Goal: Information Seeking & Learning: Check status

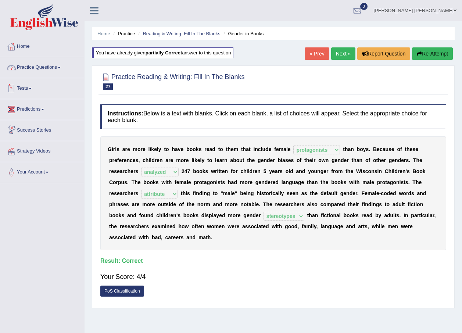
select select "protagonists"
select select "analyzed"
select select "attribute"
select select "stereotypes"
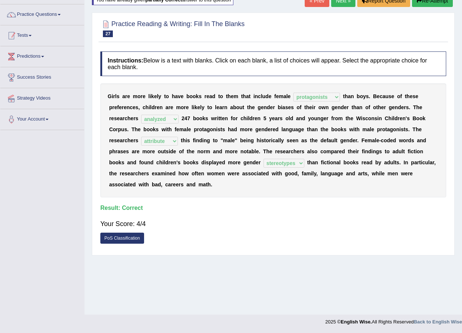
click at [32, 35] on span at bounding box center [30, 35] width 3 height 1
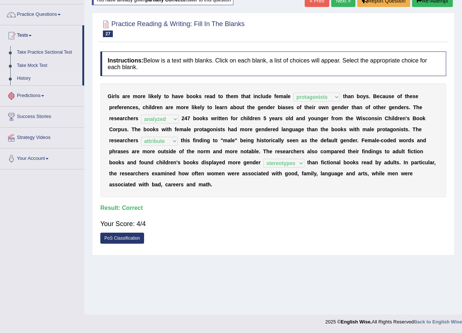
click at [26, 76] on link "History" at bounding box center [48, 78] width 69 height 13
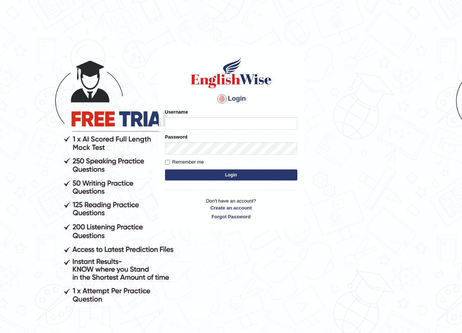
type input "maratais_parramatta"
click at [240, 179] on button "Login" at bounding box center [231, 174] width 132 height 11
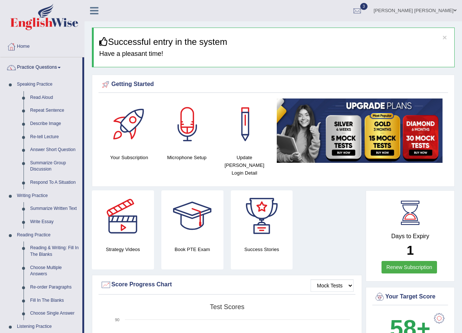
click at [48, 65] on link "Practice Questions" at bounding box center [41, 66] width 82 height 18
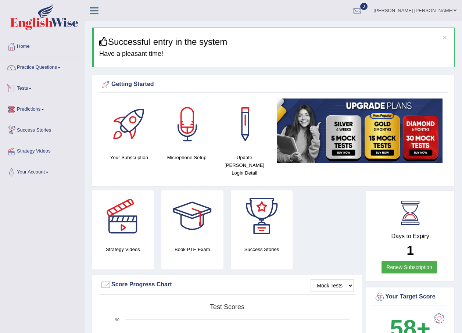
click at [26, 88] on link "Tests" at bounding box center [42, 87] width 84 height 18
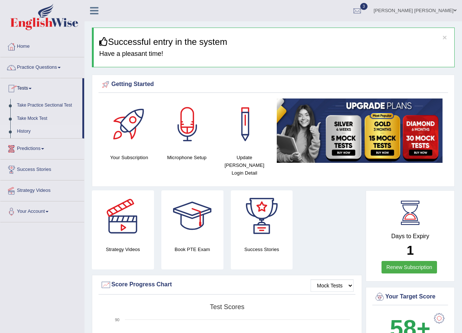
click at [22, 132] on link "History" at bounding box center [48, 131] width 69 height 13
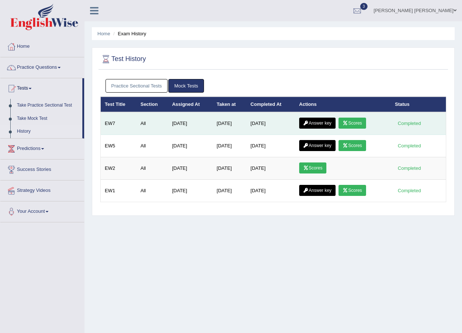
click at [352, 125] on link "Scores" at bounding box center [351, 123] width 27 height 11
click at [312, 121] on link "Answer key" at bounding box center [317, 123] width 36 height 11
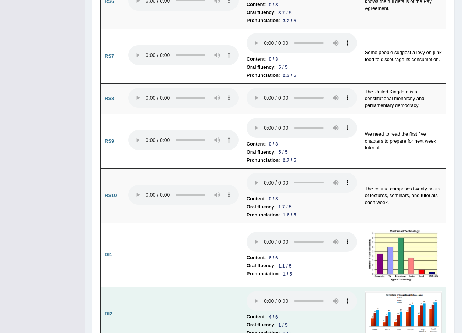
scroll to position [1029, 0]
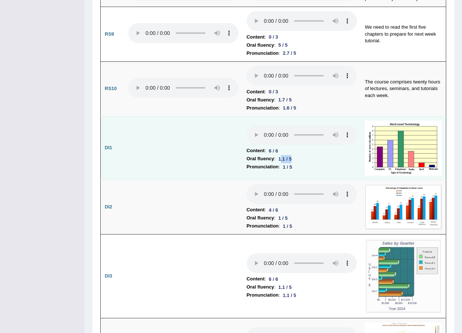
drag, startPoint x: 286, startPoint y: 117, endPoint x: 301, endPoint y: 119, distance: 14.8
click at [301, 155] on li "Oral fluency : 1.1 / 5" at bounding box center [302, 159] width 110 height 8
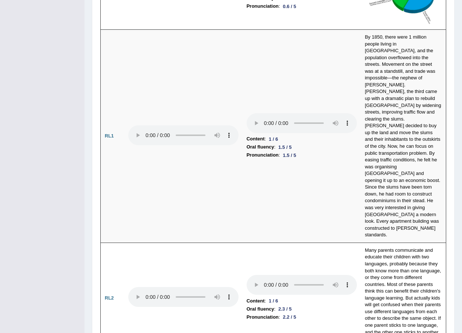
scroll to position [1507, 0]
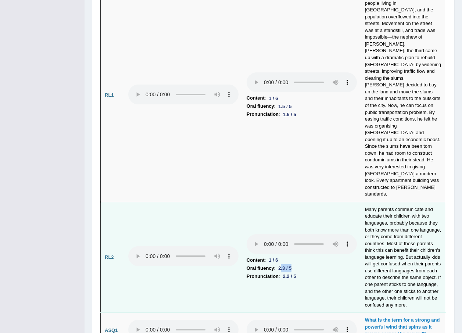
drag, startPoint x: 279, startPoint y: 189, endPoint x: 298, endPoint y: 190, distance: 19.1
click at [298, 264] on li "Oral fluency : 2.3 / 5" at bounding box center [302, 268] width 110 height 8
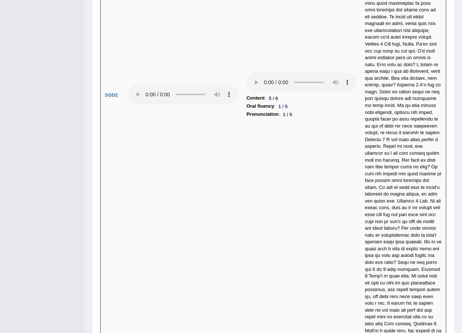
scroll to position [2431, 0]
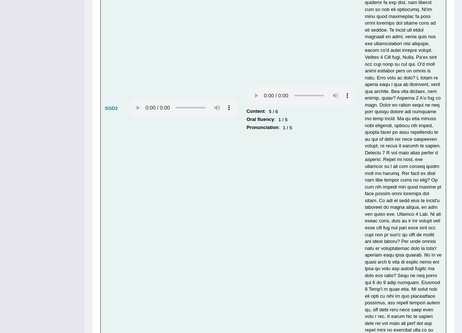
click at [294, 189] on td "Content : 5 / 6 Oral fluency : 1 / 5 Pronunciation : 1 / 5" at bounding box center [302, 108] width 118 height 527
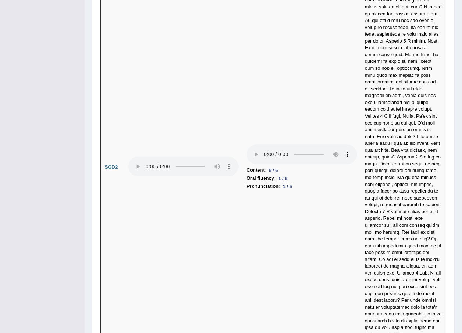
scroll to position [2358, 0]
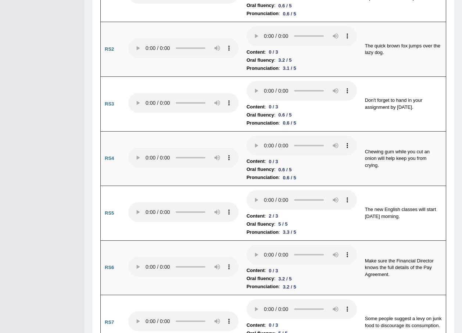
scroll to position [0, 0]
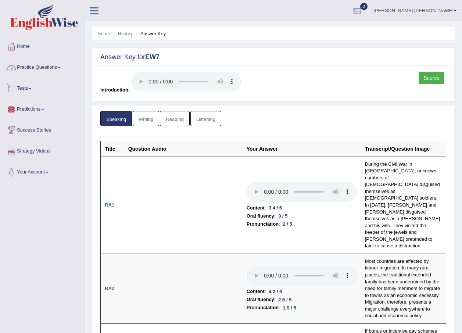
click at [40, 68] on link "Practice Questions" at bounding box center [42, 66] width 84 height 18
